Goal: Entertainment & Leisure: Browse casually

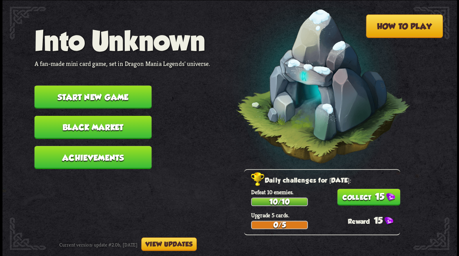
click at [103, 96] on button "Start new game" at bounding box center [92, 96] width 117 height 23
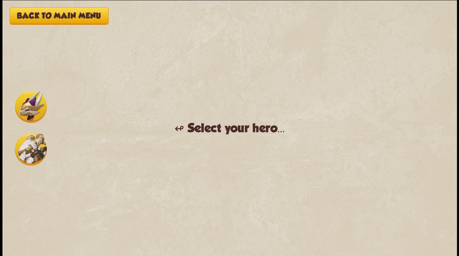
click at [33, 156] on img at bounding box center [31, 149] width 32 height 32
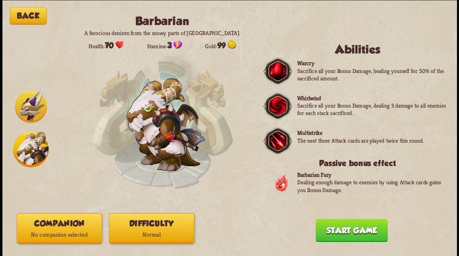
click at [45, 227] on button "Companion No companion selected" at bounding box center [58, 228] width 85 height 30
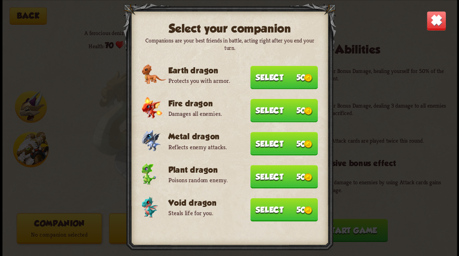
click at [271, 78] on button "Select 50" at bounding box center [284, 76] width 68 height 23
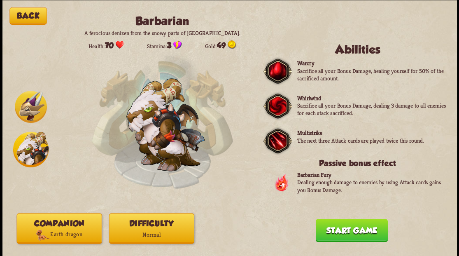
click at [354, 235] on button "Start game" at bounding box center [351, 229] width 72 height 23
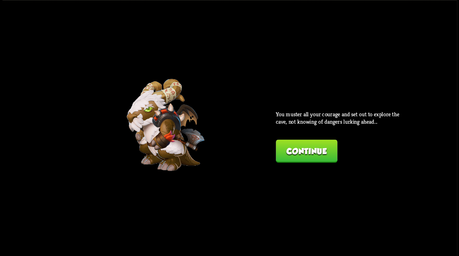
click at [312, 153] on button "Continue" at bounding box center [306, 150] width 61 height 23
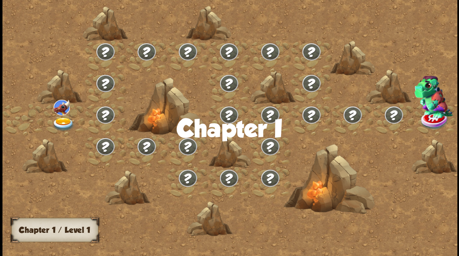
click at [65, 121] on img at bounding box center [63, 124] width 23 height 14
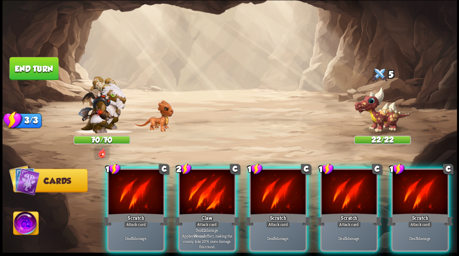
click at [204, 196] on div at bounding box center [206, 192] width 55 height 47
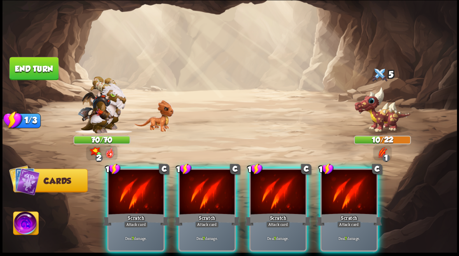
click at [204, 196] on div at bounding box center [206, 192] width 55 height 47
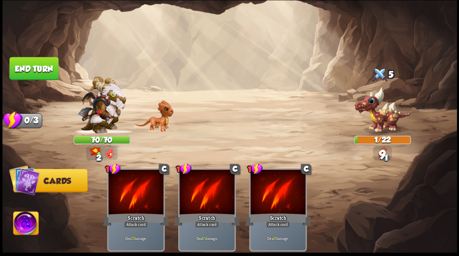
click at [36, 73] on button "End turn" at bounding box center [33, 68] width 49 height 23
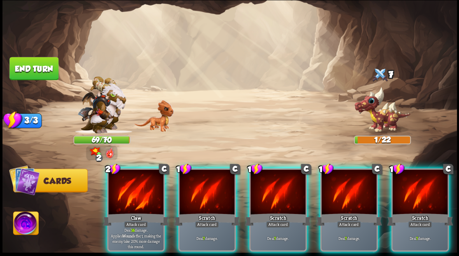
click at [29, 224] on img at bounding box center [25, 224] width 25 height 26
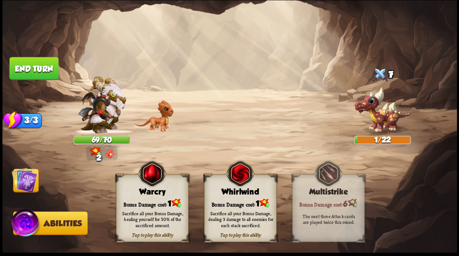
click at [135, 204] on div "Bonus Damage cost: 1" at bounding box center [152, 203] width 72 height 10
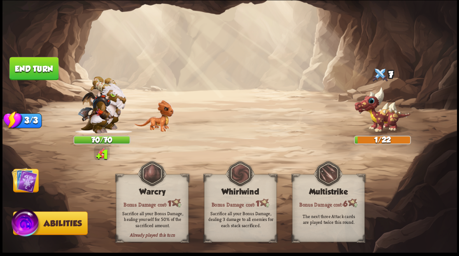
click at [31, 180] on img at bounding box center [25, 180] width 26 height 26
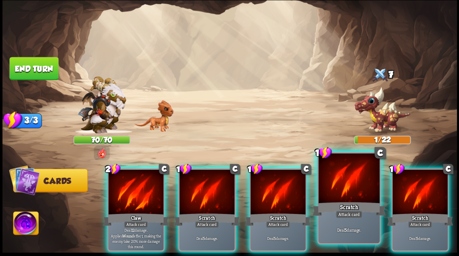
click at [351, 190] on div at bounding box center [348, 178] width 61 height 51
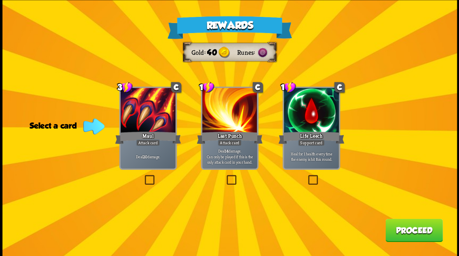
click at [400, 229] on button "Proceed" at bounding box center [413, 229] width 57 height 23
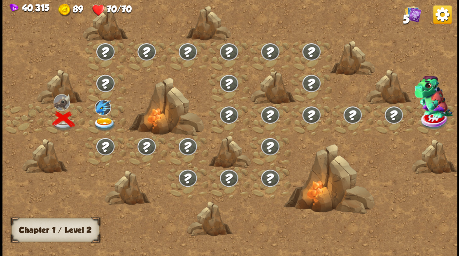
click at [100, 121] on img at bounding box center [104, 124] width 23 height 14
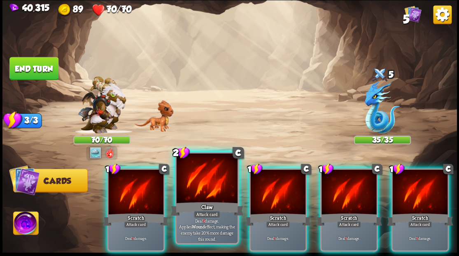
click at [195, 200] on div "Claw" at bounding box center [206, 208] width 73 height 16
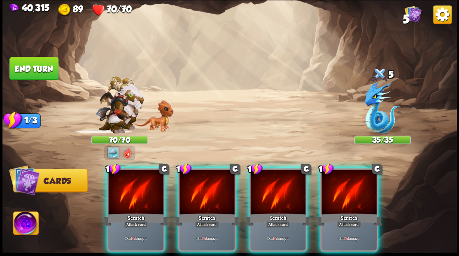
click at [195, 212] on div "Scratch" at bounding box center [207, 219] width 66 height 15
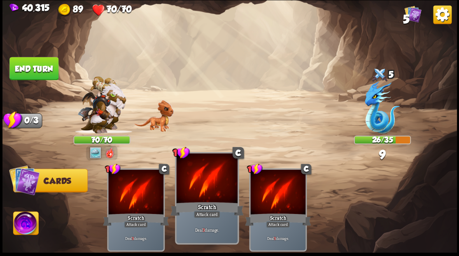
click at [195, 202] on div "Scratch" at bounding box center [206, 208] width 73 height 16
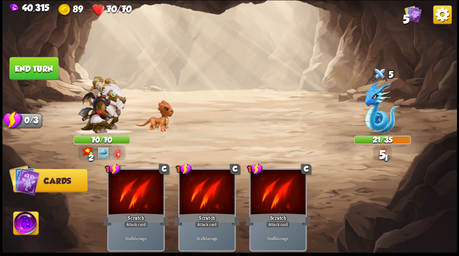
click at [33, 70] on button "End turn" at bounding box center [33, 68] width 49 height 23
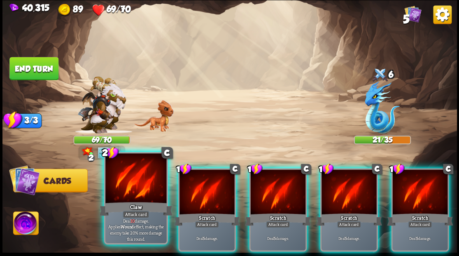
click at [123, 186] on div at bounding box center [135, 178] width 61 height 51
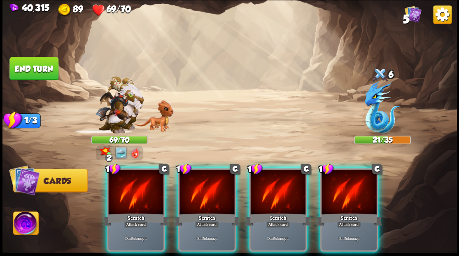
click at [127, 185] on div at bounding box center [135, 192] width 55 height 47
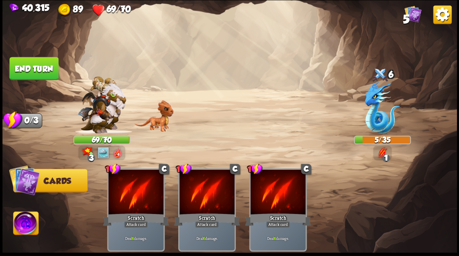
click at [28, 224] on img at bounding box center [25, 224] width 25 height 26
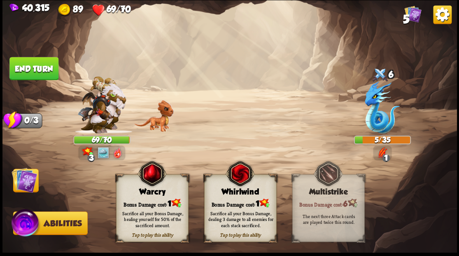
click at [155, 196] on div "Tap to play this ability Warcry Bonus Damage cost: 1 Sacrifice all your Bonus D…" at bounding box center [152, 208] width 72 height 68
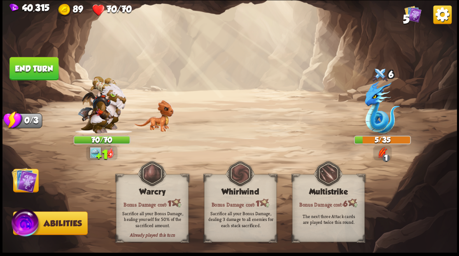
click at [55, 70] on button "End turn" at bounding box center [33, 68] width 49 height 23
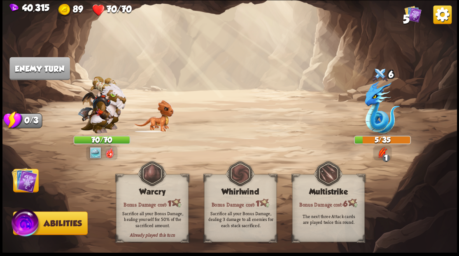
click at [25, 187] on img at bounding box center [25, 180] width 26 height 26
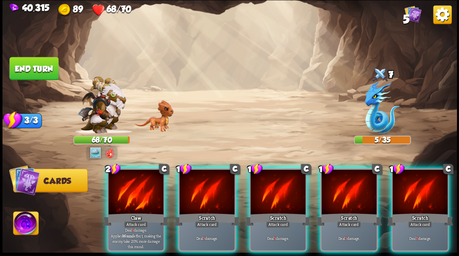
click at [143, 188] on div at bounding box center [135, 192] width 55 height 47
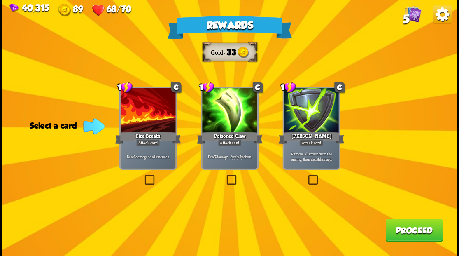
click at [143, 176] on label at bounding box center [143, 176] width 0 height 0
click at [0, 0] on input "checkbox" at bounding box center [0, 0] width 0 height 0
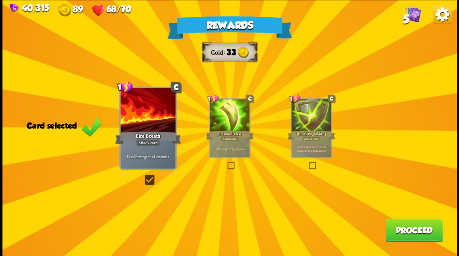
click at [419, 233] on button "Proceed" at bounding box center [413, 229] width 57 height 23
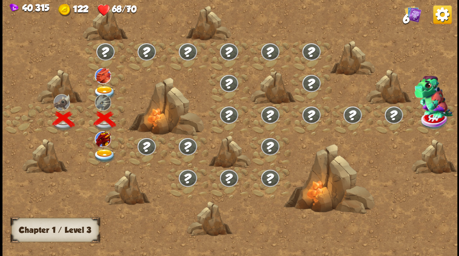
click at [105, 153] on img at bounding box center [104, 156] width 23 height 14
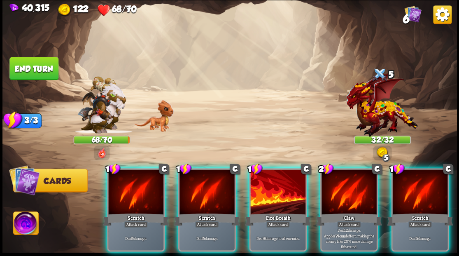
drag, startPoint x: 419, startPoint y: 190, endPoint x: 385, endPoint y: 178, distance: 35.8
click at [419, 189] on div at bounding box center [419, 192] width 55 height 47
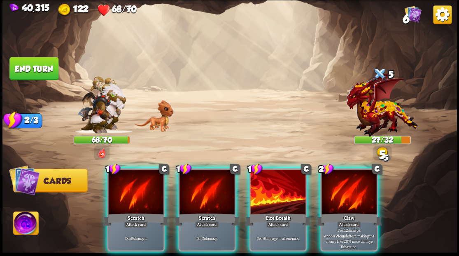
click at [194, 192] on div at bounding box center [206, 192] width 55 height 47
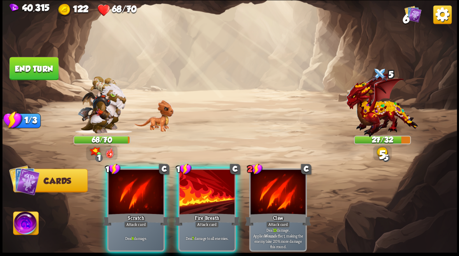
click at [133, 196] on div at bounding box center [135, 192] width 55 height 47
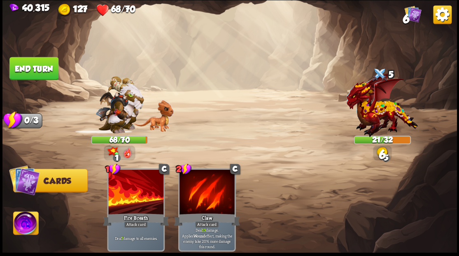
click at [26, 228] on img at bounding box center [25, 224] width 25 height 26
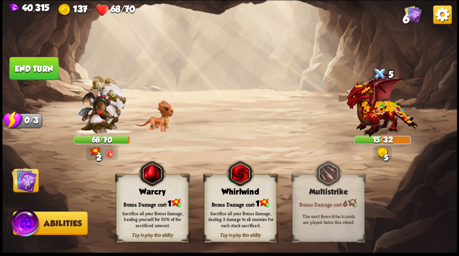
click at [27, 186] on img at bounding box center [25, 180] width 26 height 26
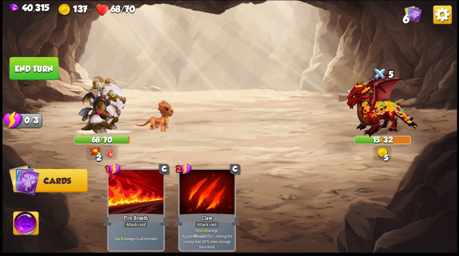
click at [29, 226] on img at bounding box center [25, 224] width 25 height 26
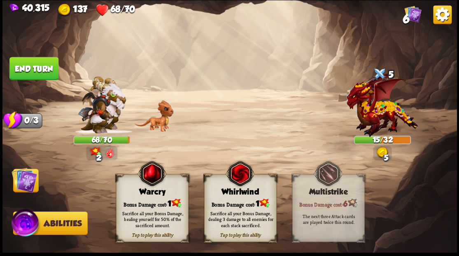
click at [151, 201] on div "Bonus Damage cost: 1" at bounding box center [152, 203] width 72 height 10
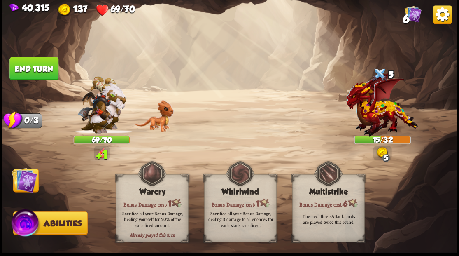
click at [29, 179] on img at bounding box center [25, 180] width 26 height 26
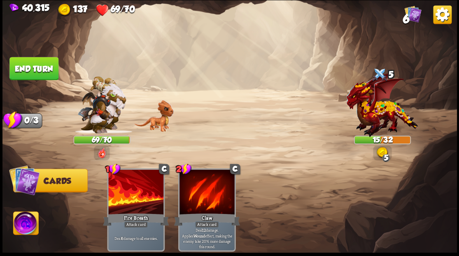
click at [54, 69] on button "End turn" at bounding box center [33, 68] width 49 height 23
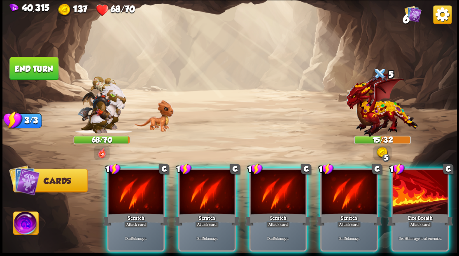
click at [131, 191] on div at bounding box center [135, 192] width 55 height 47
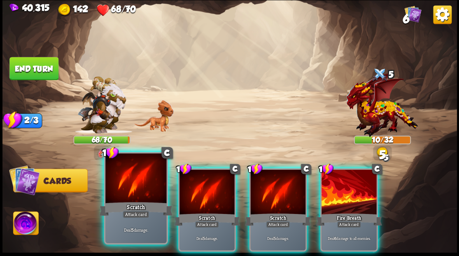
click at [131, 192] on div at bounding box center [135, 178] width 61 height 51
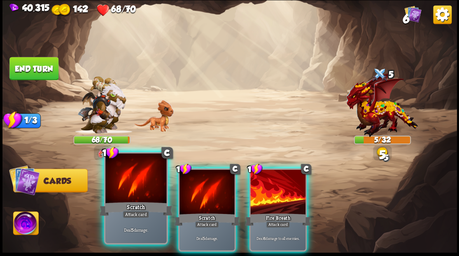
click at [132, 193] on div at bounding box center [135, 178] width 61 height 51
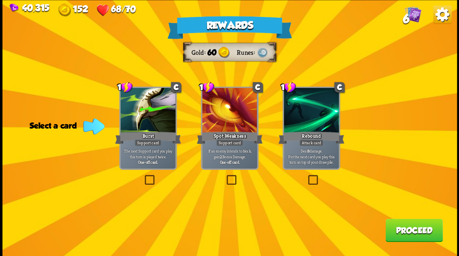
click at [306, 176] on label at bounding box center [306, 176] width 0 height 0
click at [0, 0] on input "checkbox" at bounding box center [0, 0] width 0 height 0
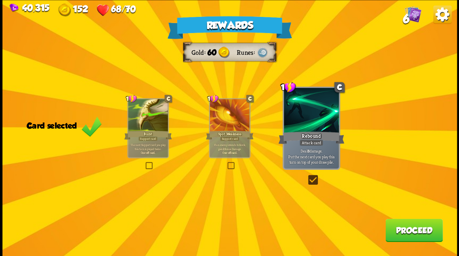
drag, startPoint x: 403, startPoint y: 235, endPoint x: 130, endPoint y: 2, distance: 358.6
click at [401, 232] on button "Proceed" at bounding box center [413, 229] width 57 height 23
